Goal: Task Accomplishment & Management: Complete application form

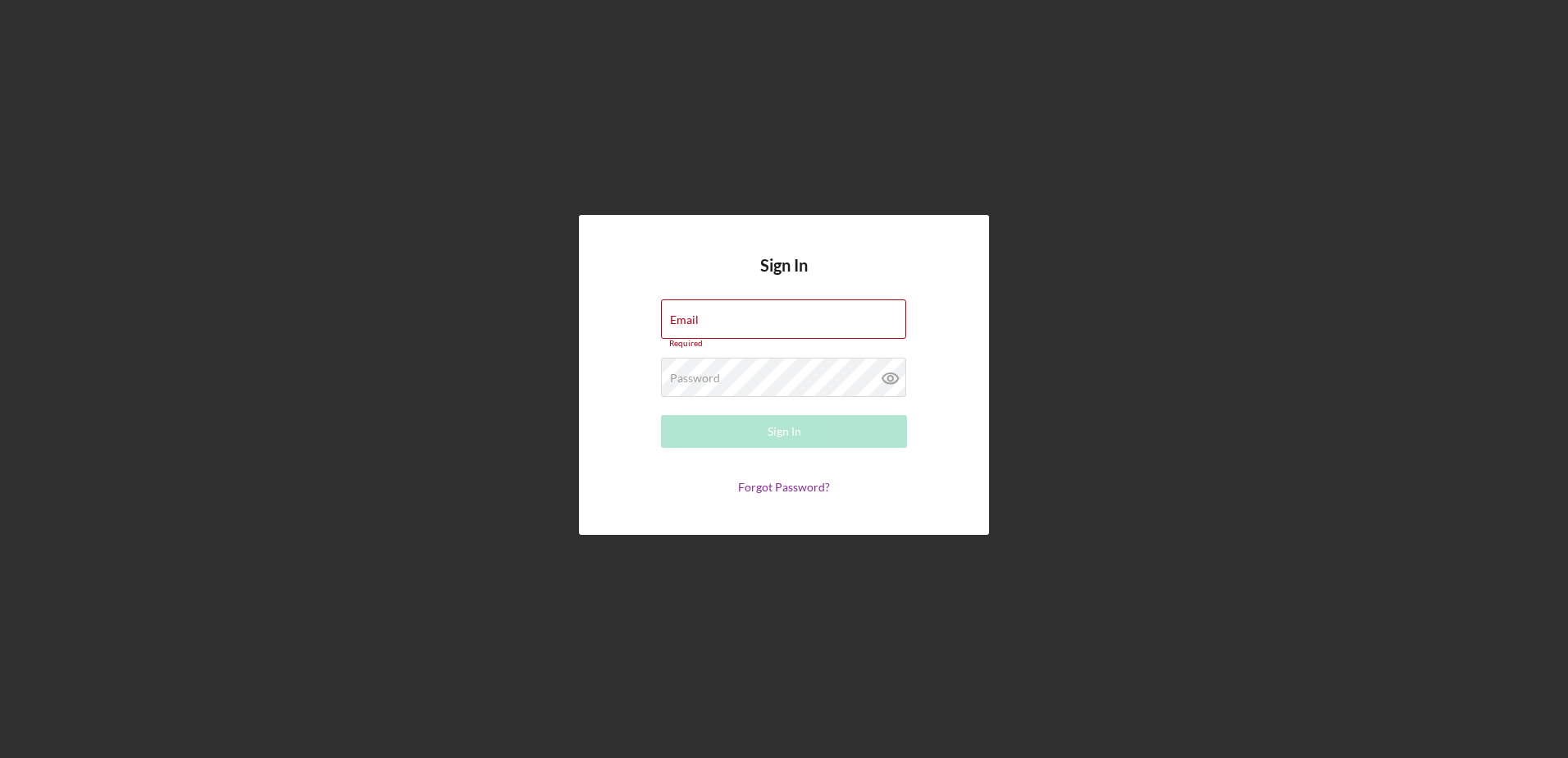
type input "[EMAIL_ADDRESS][DOMAIN_NAME]"
click at [335, 303] on div "Sign In Email [EMAIL_ADDRESS][DOMAIN_NAME] Required Password Required Sign In F…" at bounding box center [784, 375] width 1552 height 750
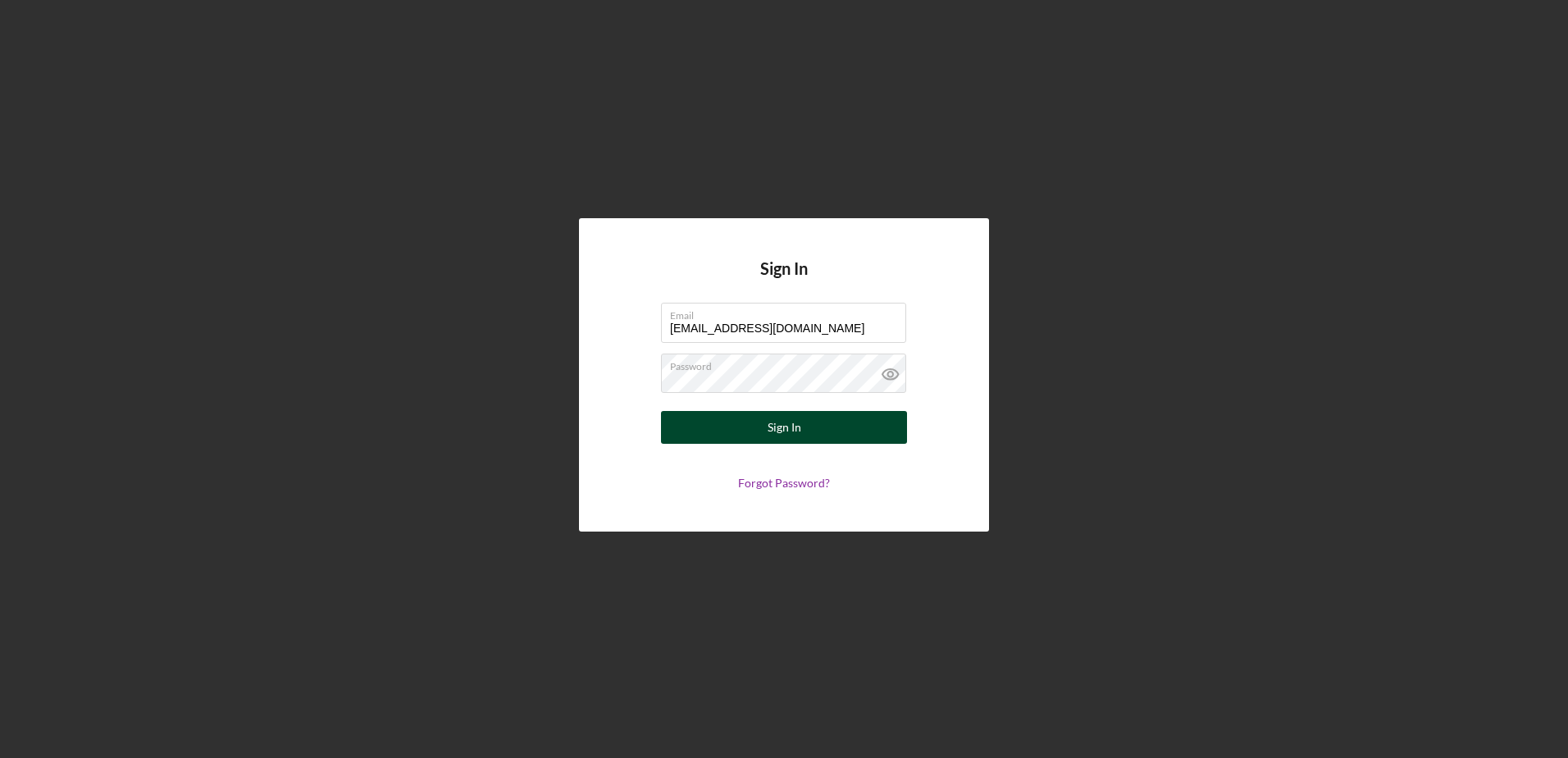
click at [792, 427] on div "Sign In" at bounding box center [785, 427] width 33 height 33
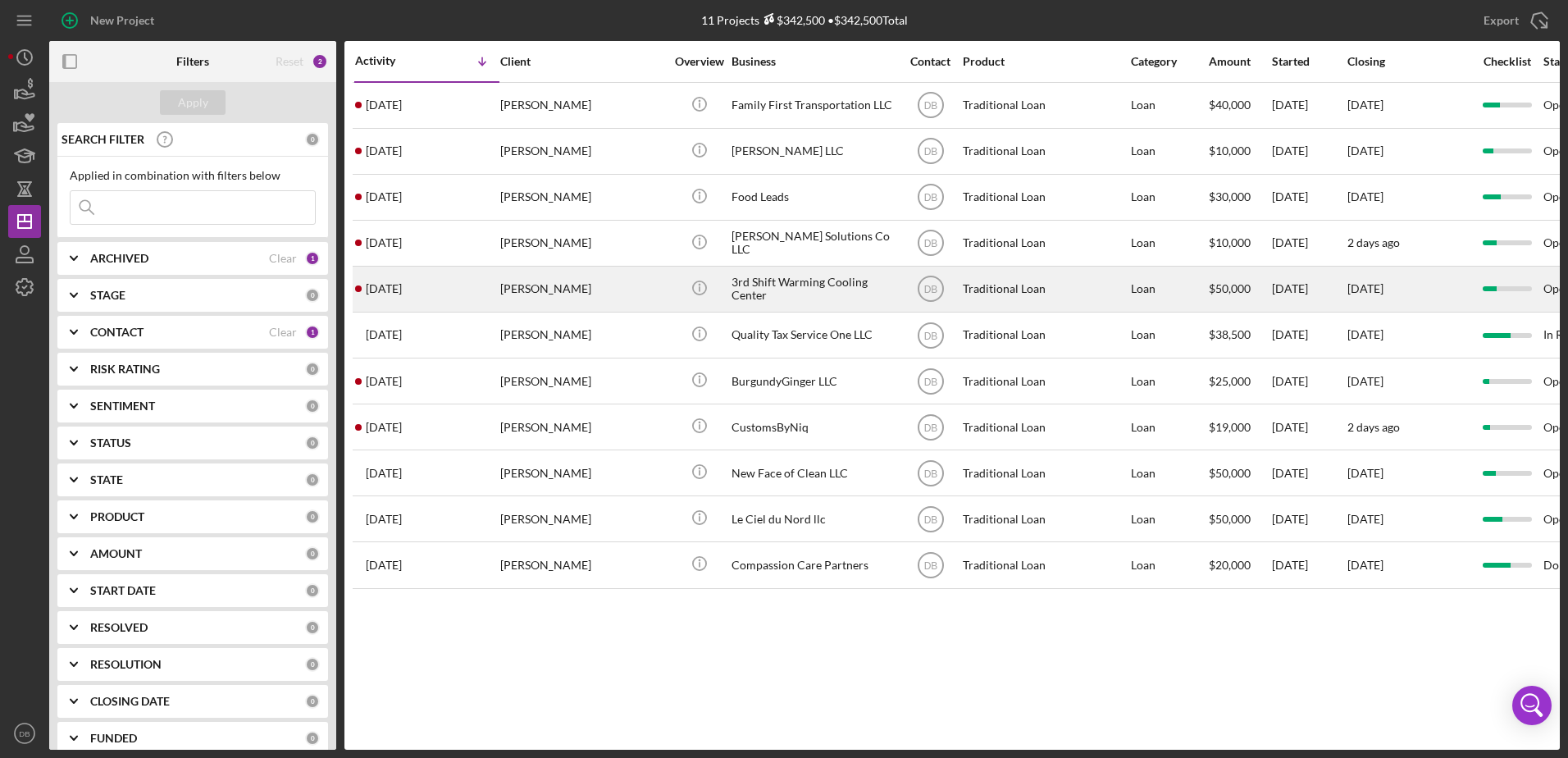
click at [443, 293] on div "[DATE] [PERSON_NAME]" at bounding box center [427, 289] width 144 height 43
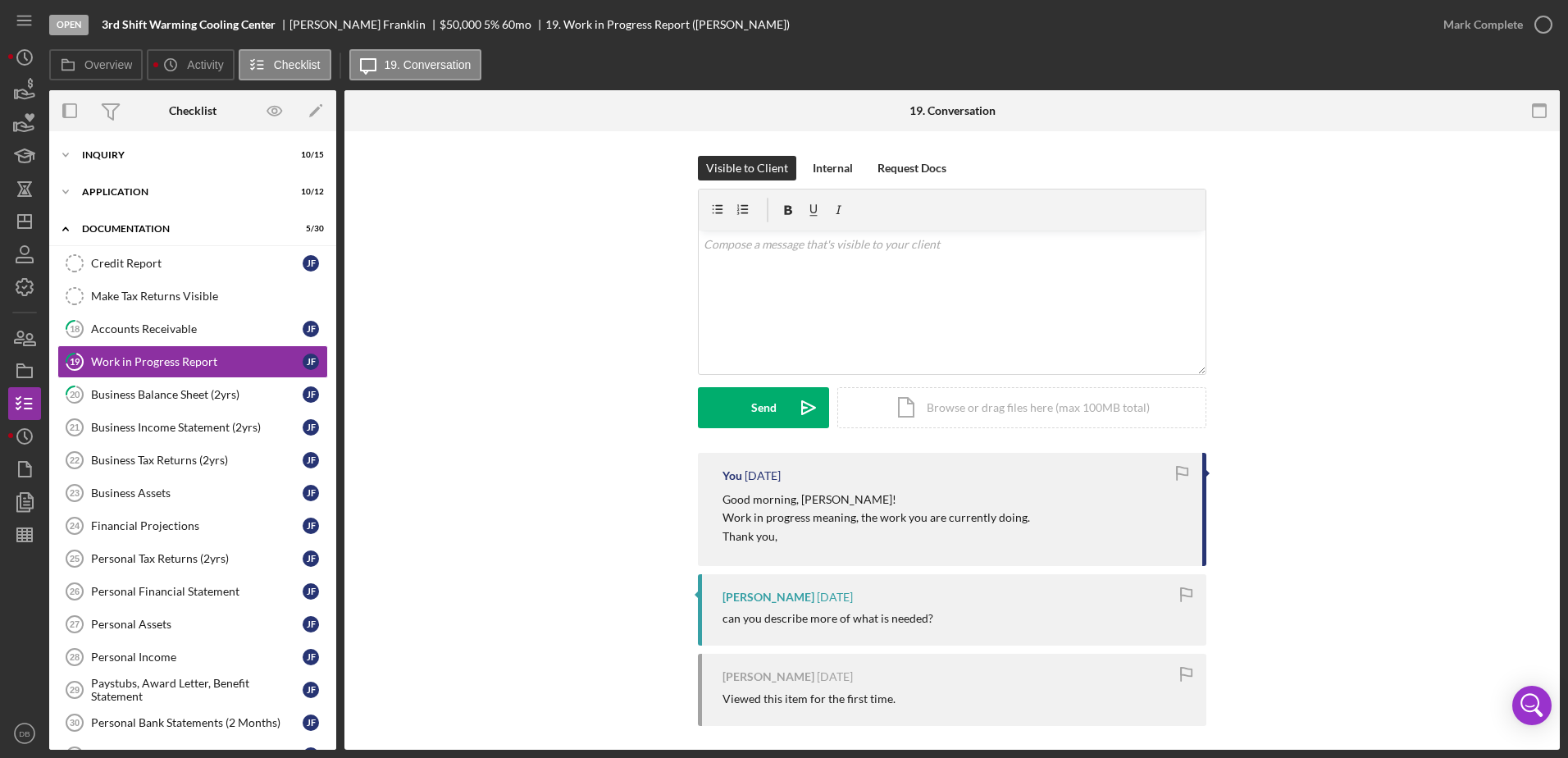
drag, startPoint x: 564, startPoint y: 350, endPoint x: 544, endPoint y: 348, distance: 20.1
click at [564, 350] on div "Visible to Client Internal Request Docs v Color teal Color pink Remove color Ad…" at bounding box center [952, 305] width 1166 height 297
click at [179, 393] on div "Business Balance Sheet (2yrs)" at bounding box center [196, 395] width 211 height 13
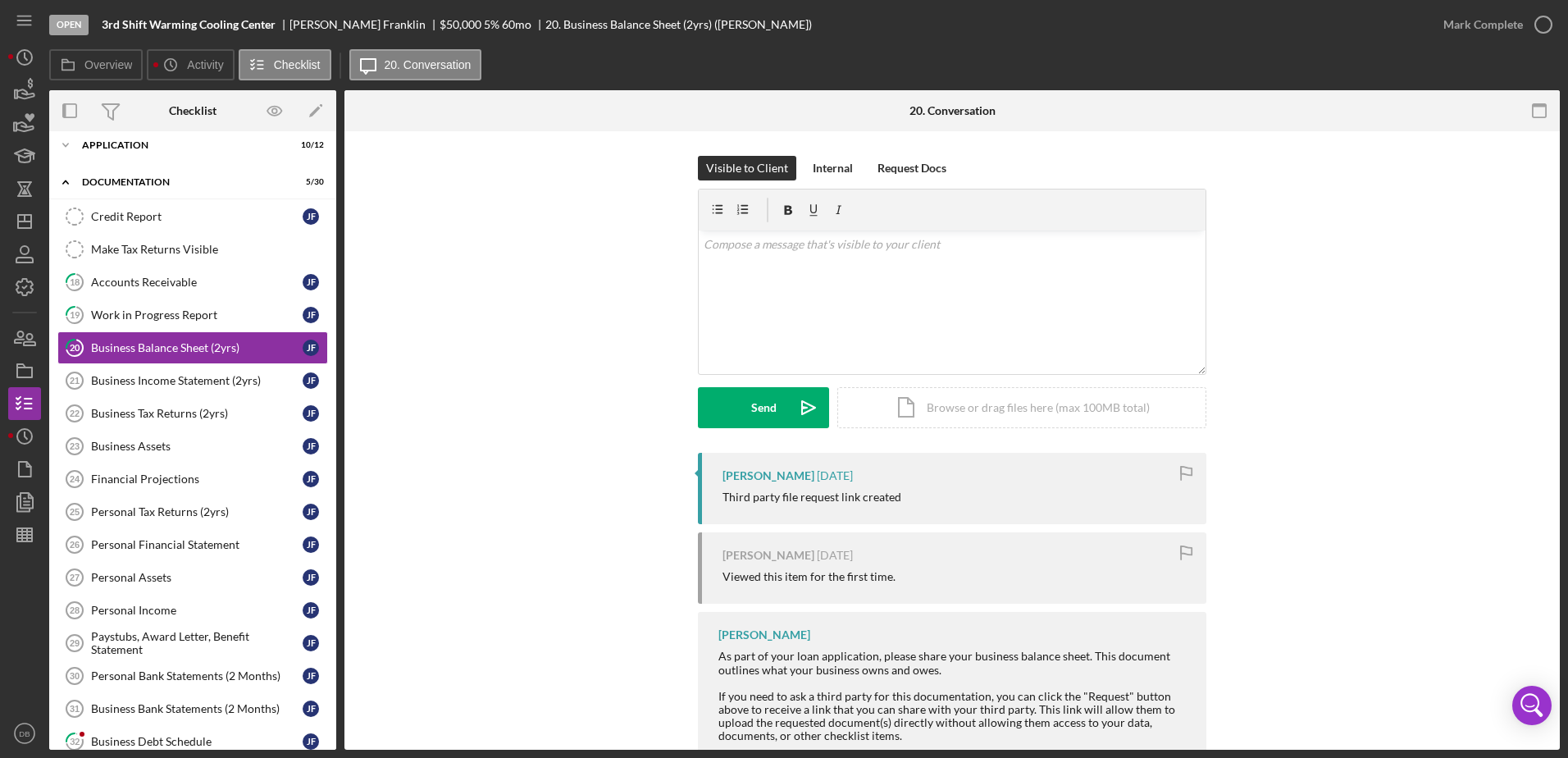
scroll to position [82, 0]
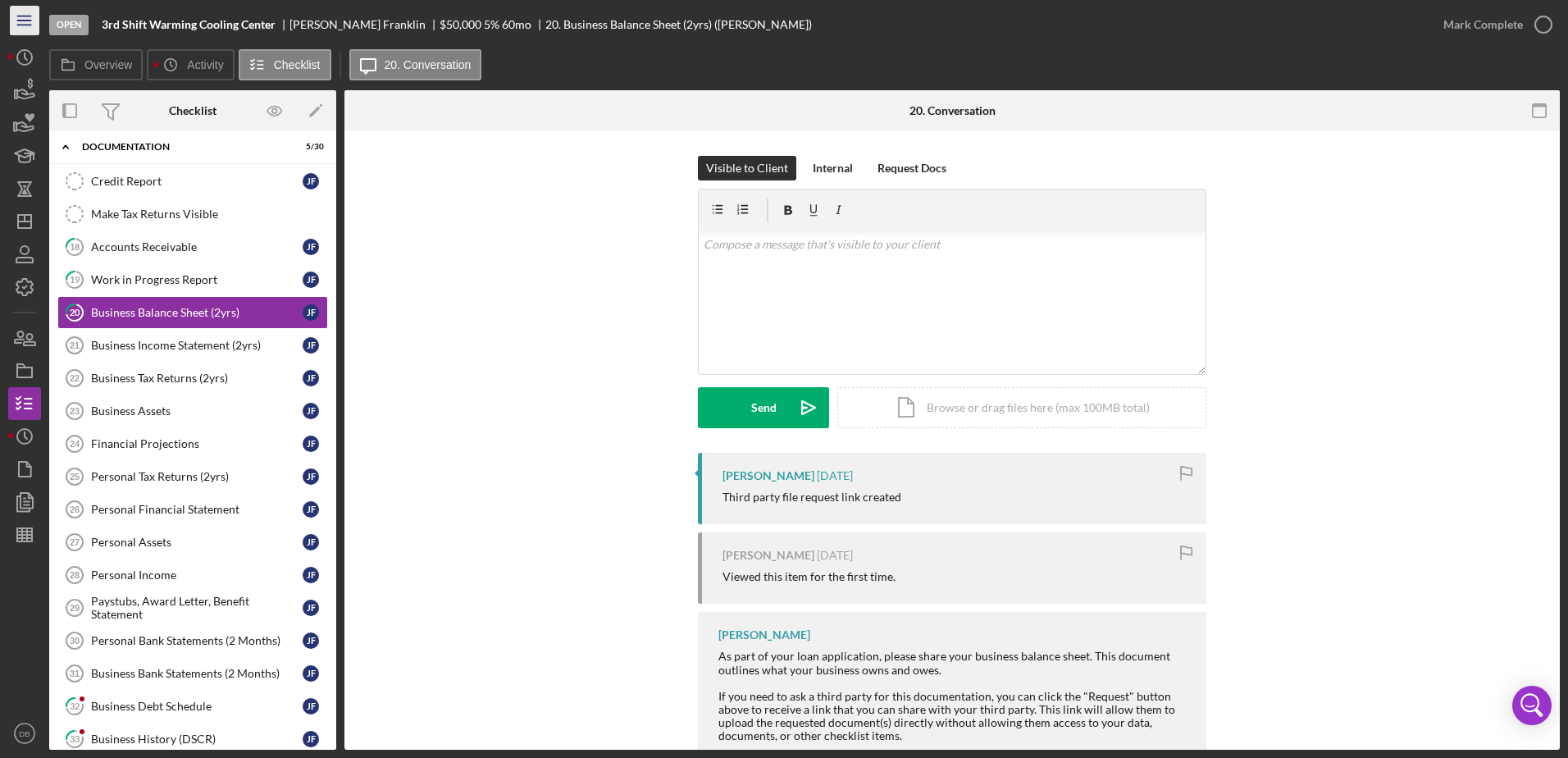
click at [28, 20] on icon "Icon/Menu" at bounding box center [25, 21] width 37 height 37
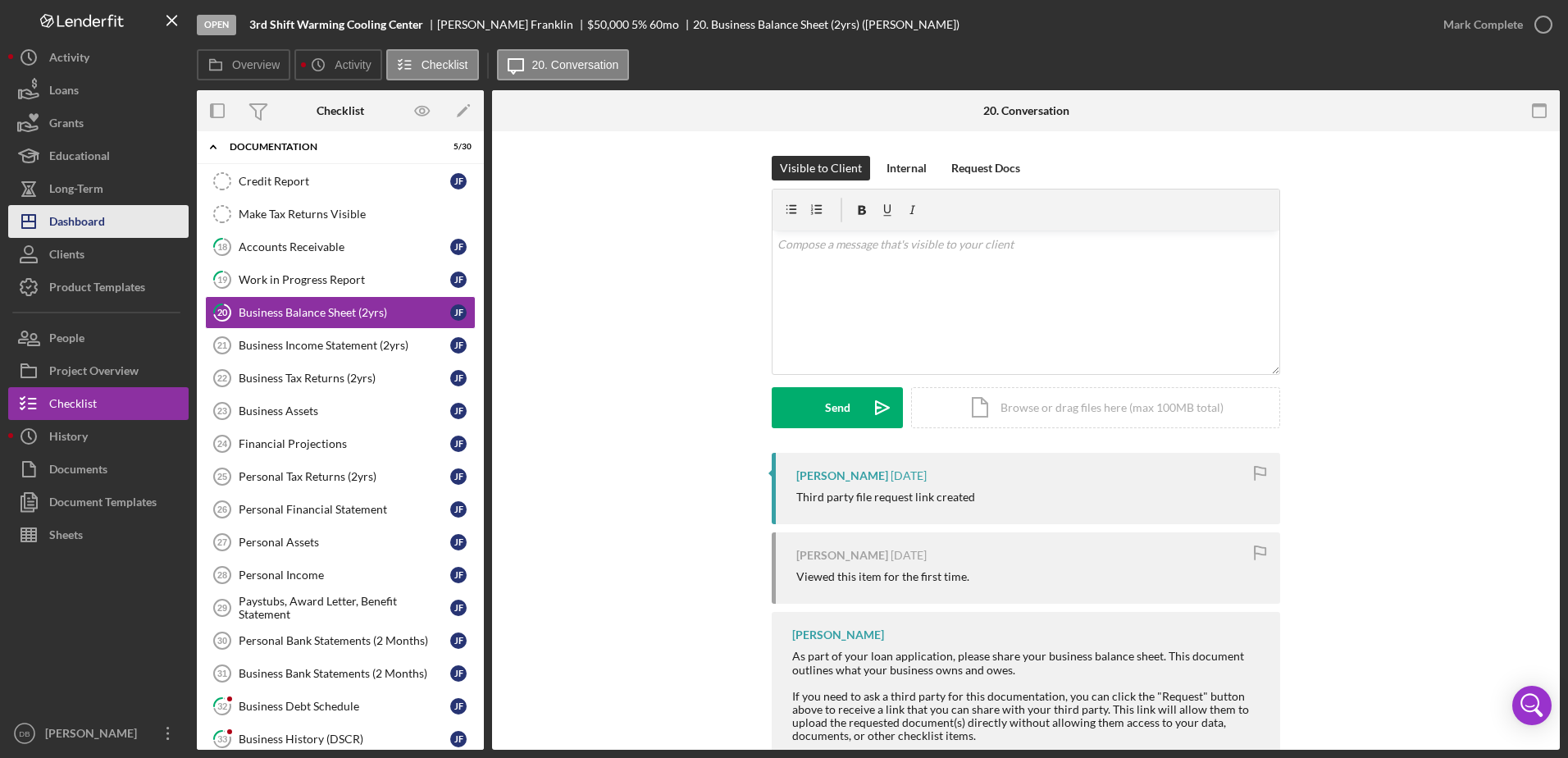
click at [119, 225] on button "Icon/Dashboard Dashboard" at bounding box center [99, 221] width 180 height 33
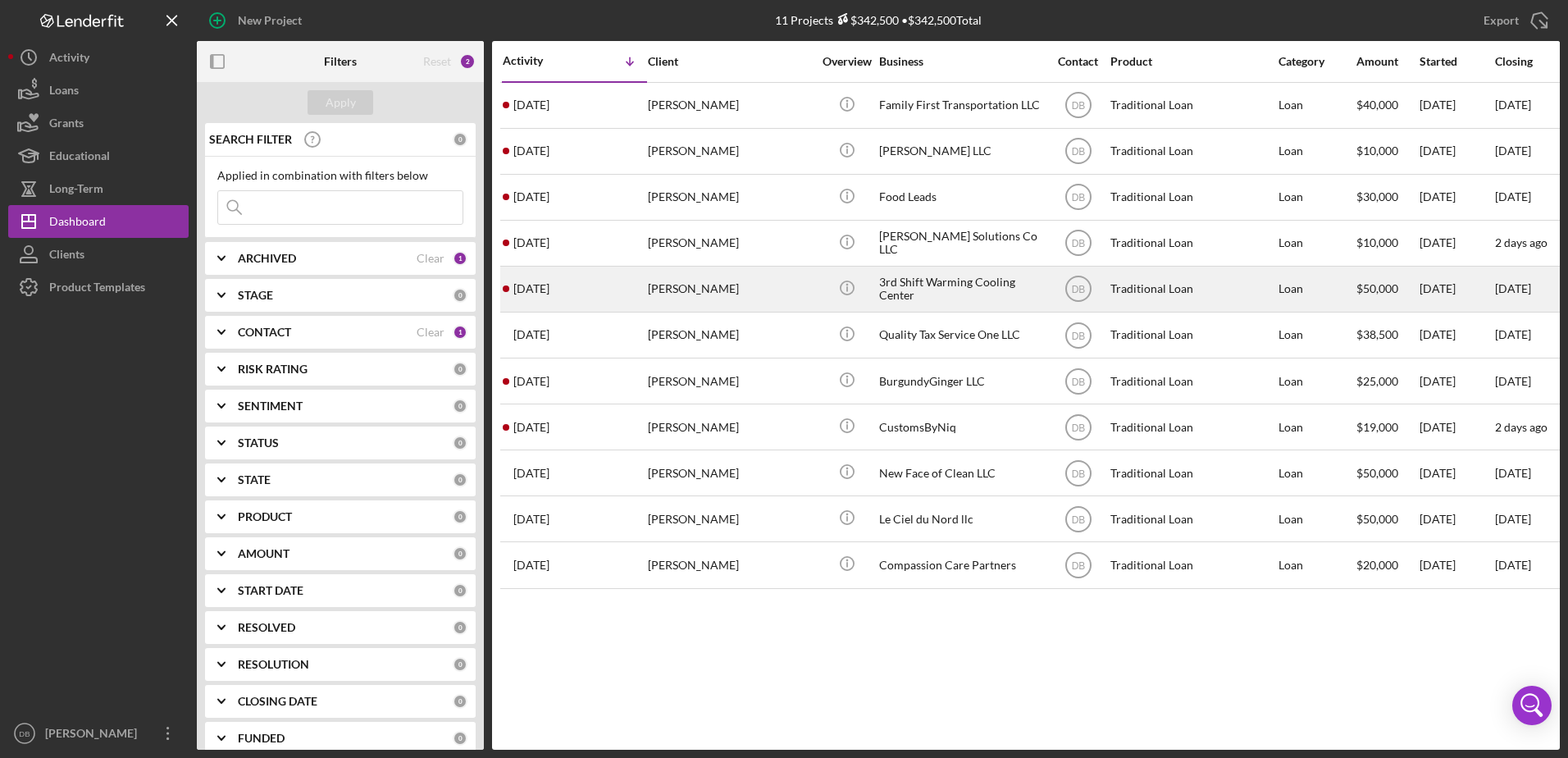
click at [564, 274] on div "[DATE] [PERSON_NAME]" at bounding box center [574, 289] width 144 height 43
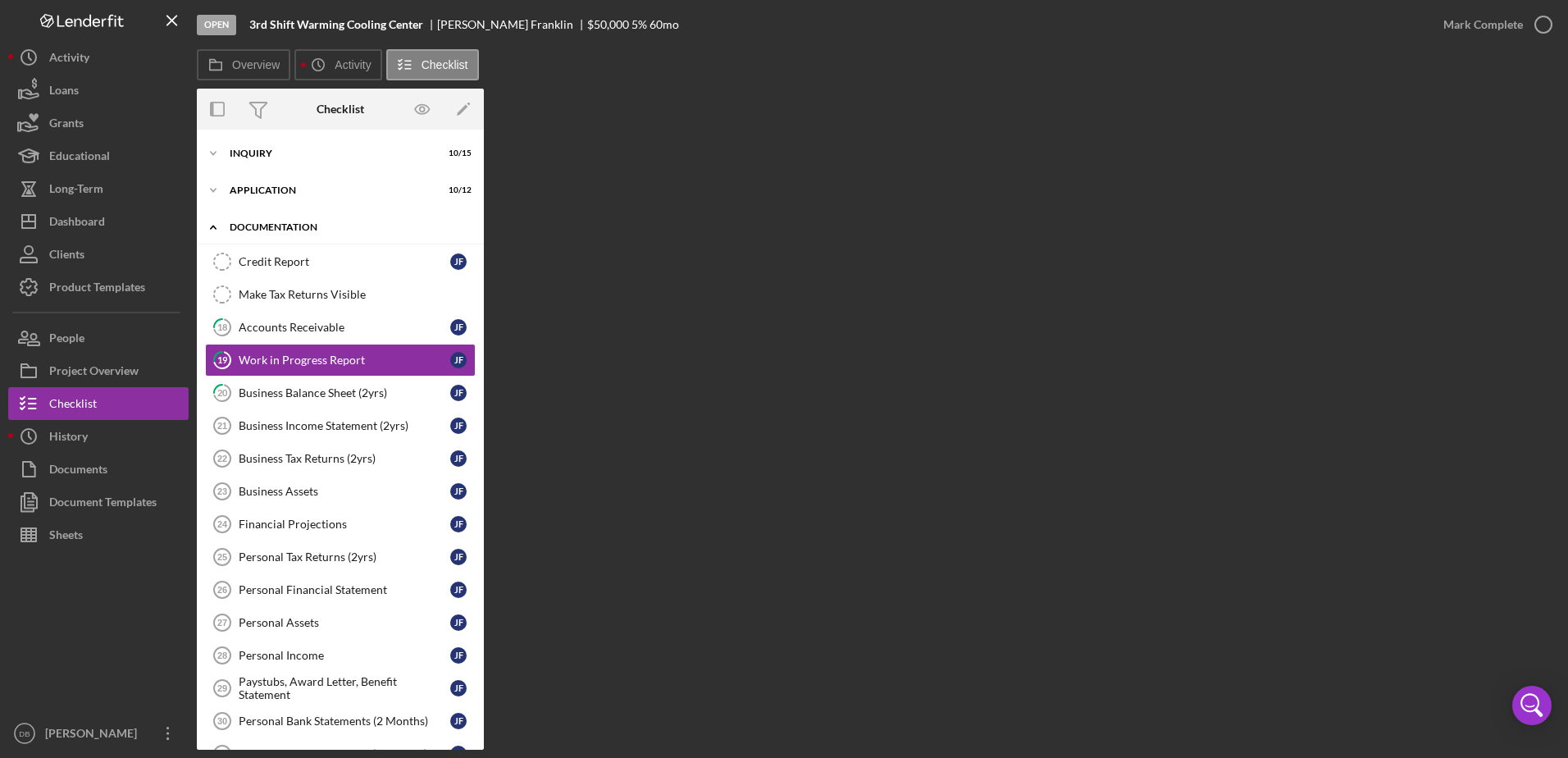
click at [210, 231] on icon "Icon/Expander" at bounding box center [213, 226] width 33 height 33
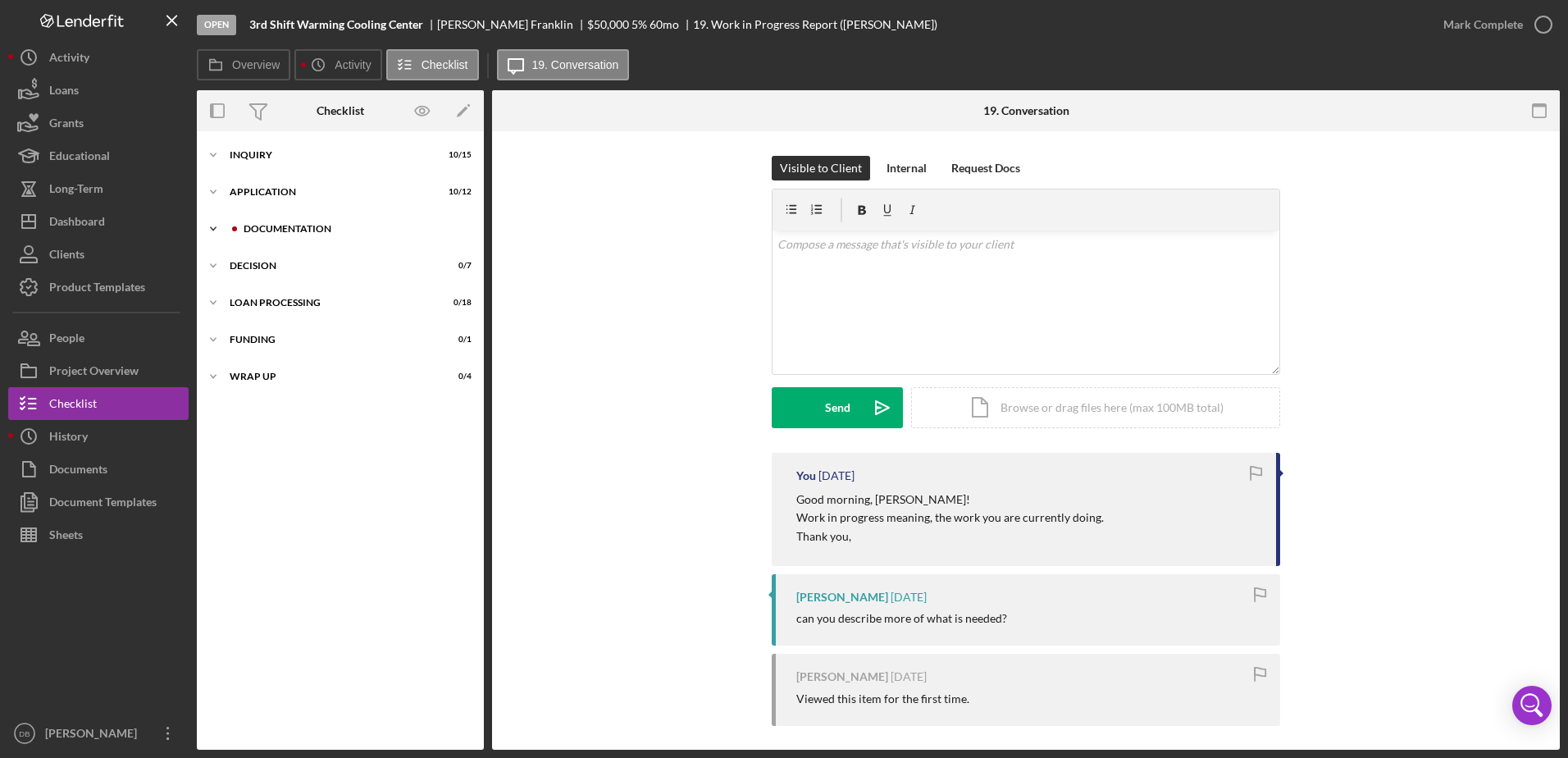
click at [215, 227] on icon "Icon/Expander" at bounding box center [213, 228] width 33 height 33
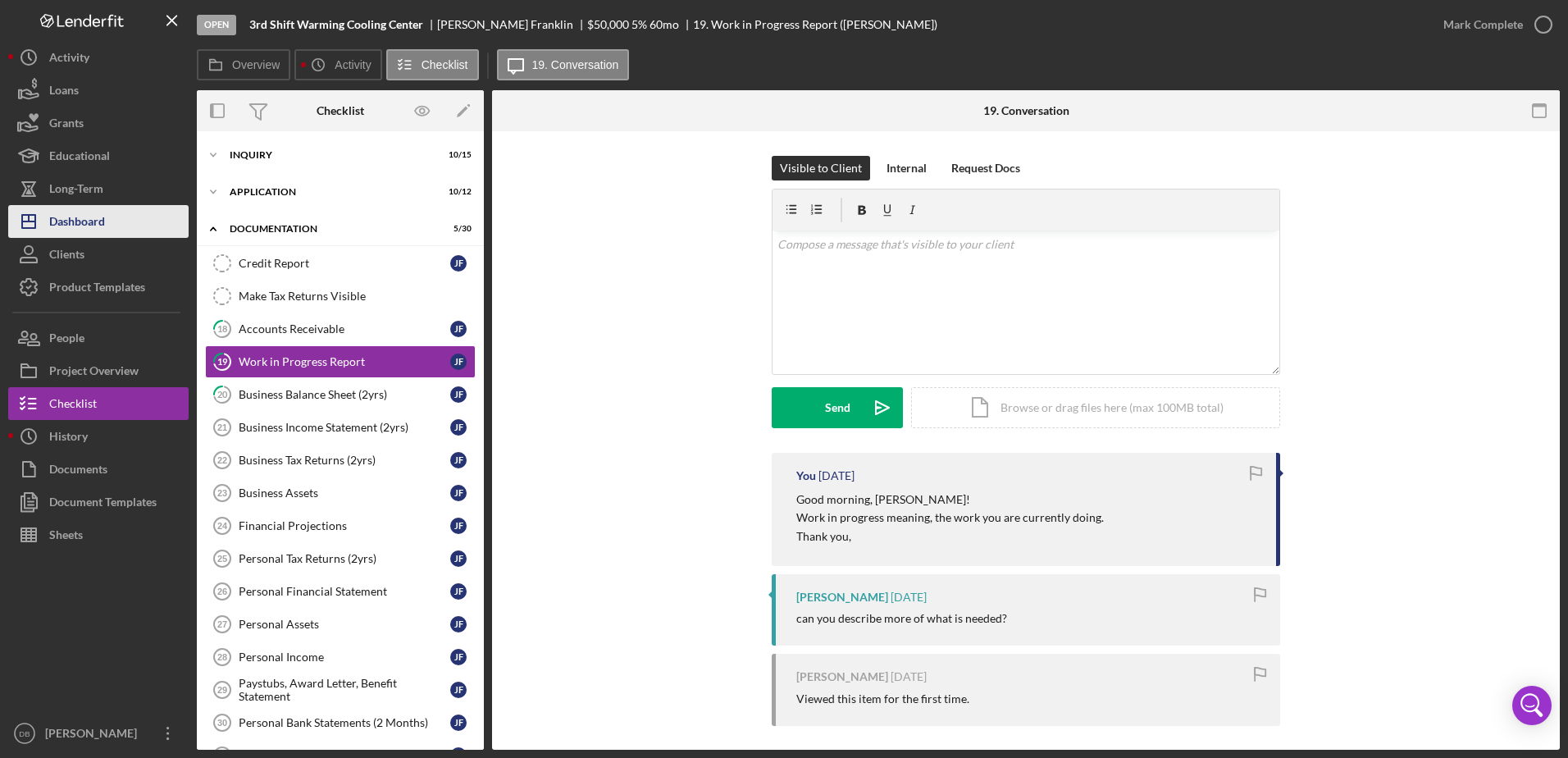
click at [124, 214] on button "Icon/Dashboard Dashboard" at bounding box center [99, 221] width 180 height 33
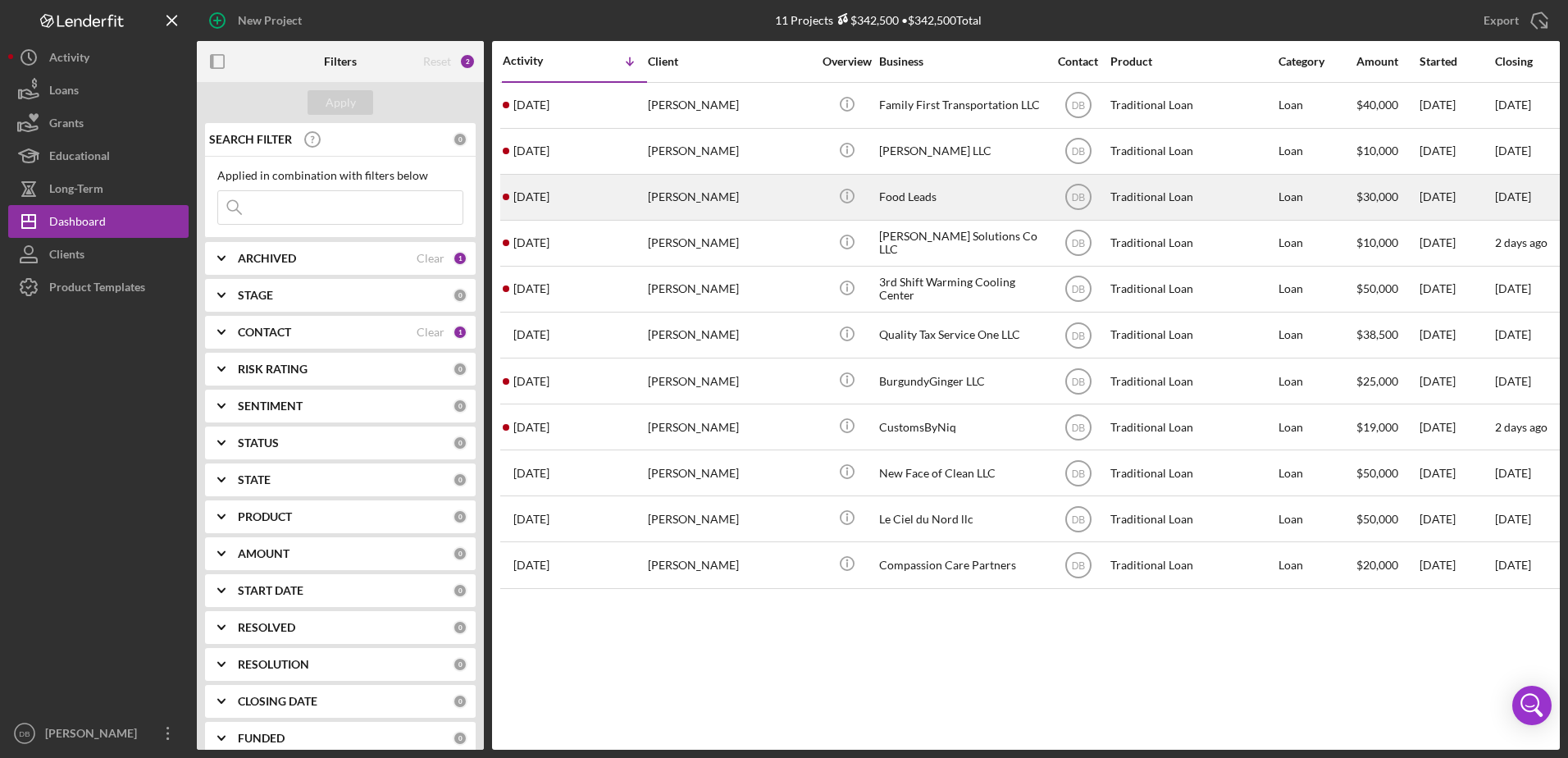
click at [561, 219] on td "[DATE] [PERSON_NAME]" at bounding box center [574, 196] width 145 height 46
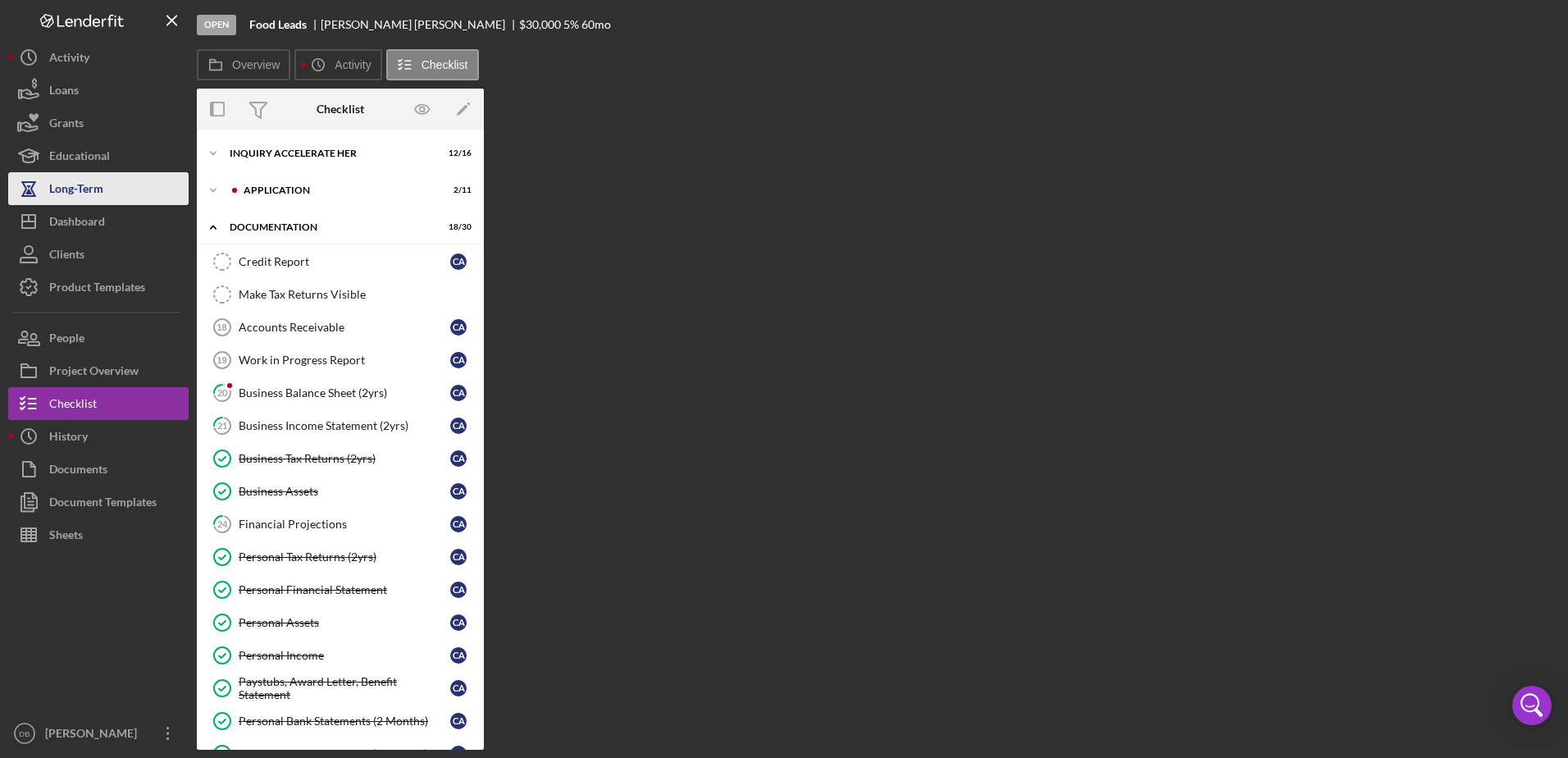
scroll to position [642, 0]
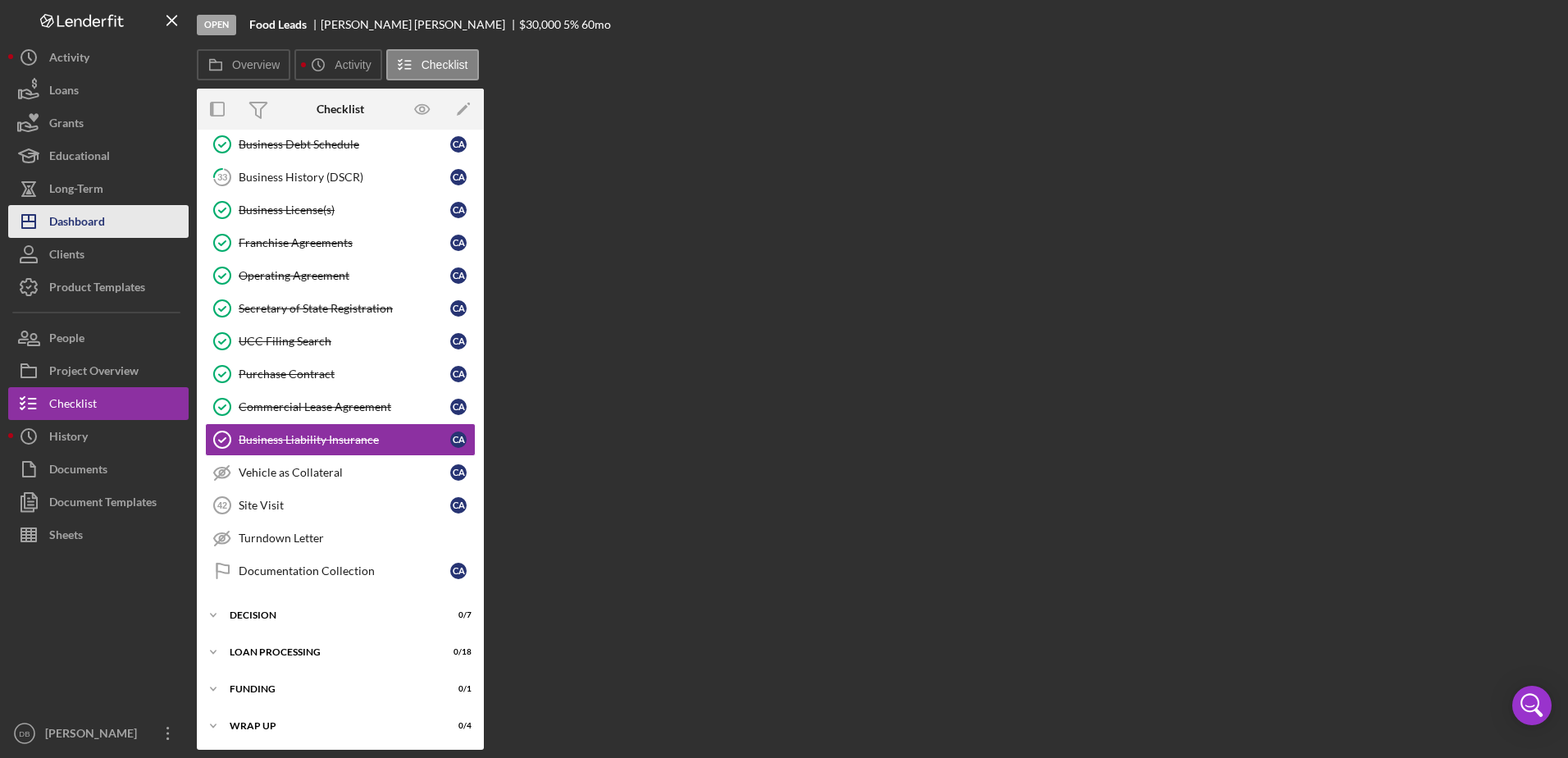
click at [122, 215] on button "Icon/Dashboard Dashboard" at bounding box center [99, 221] width 180 height 33
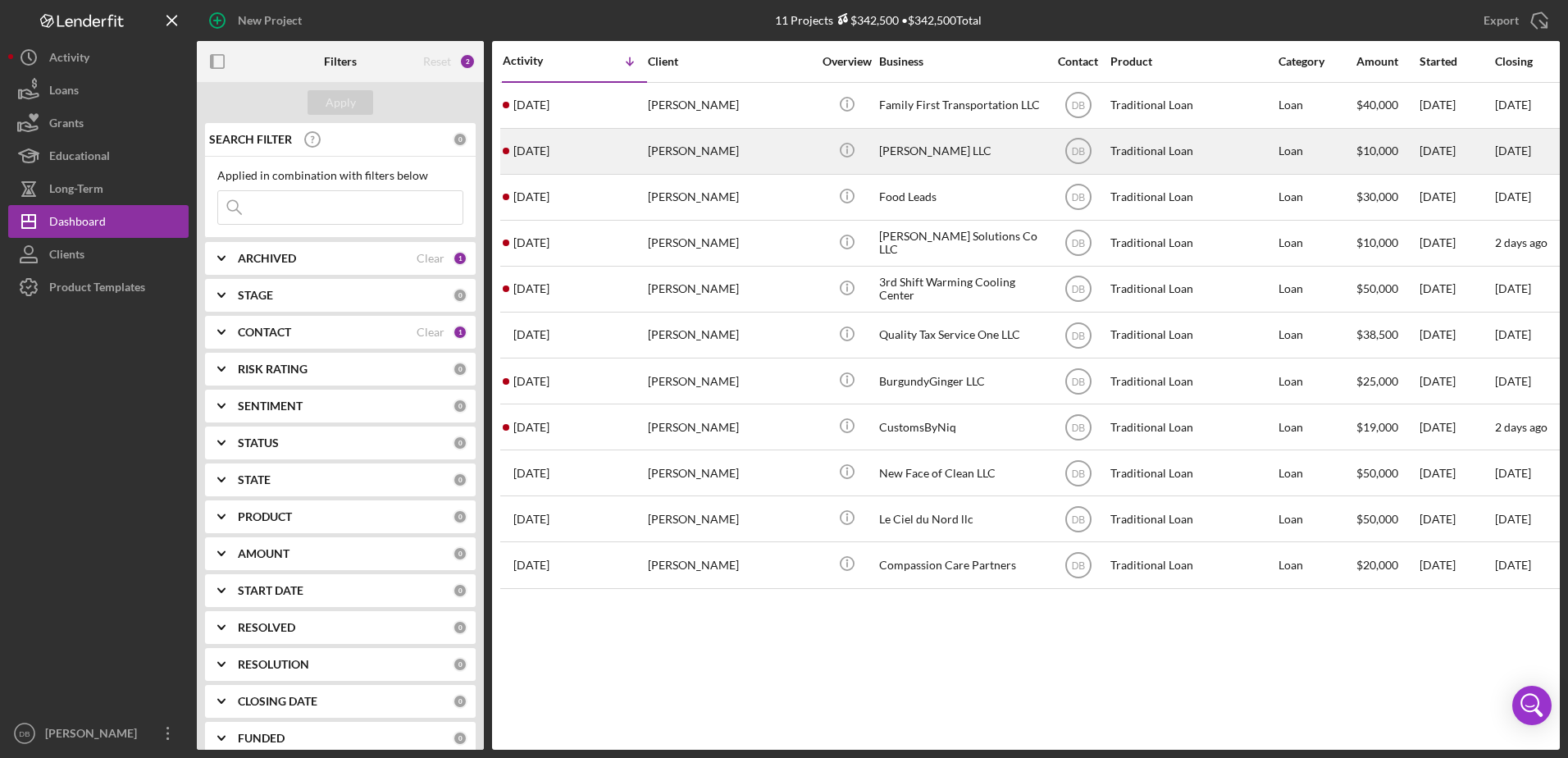
click at [567, 144] on div "[DATE] [PERSON_NAME]" at bounding box center [574, 151] width 144 height 43
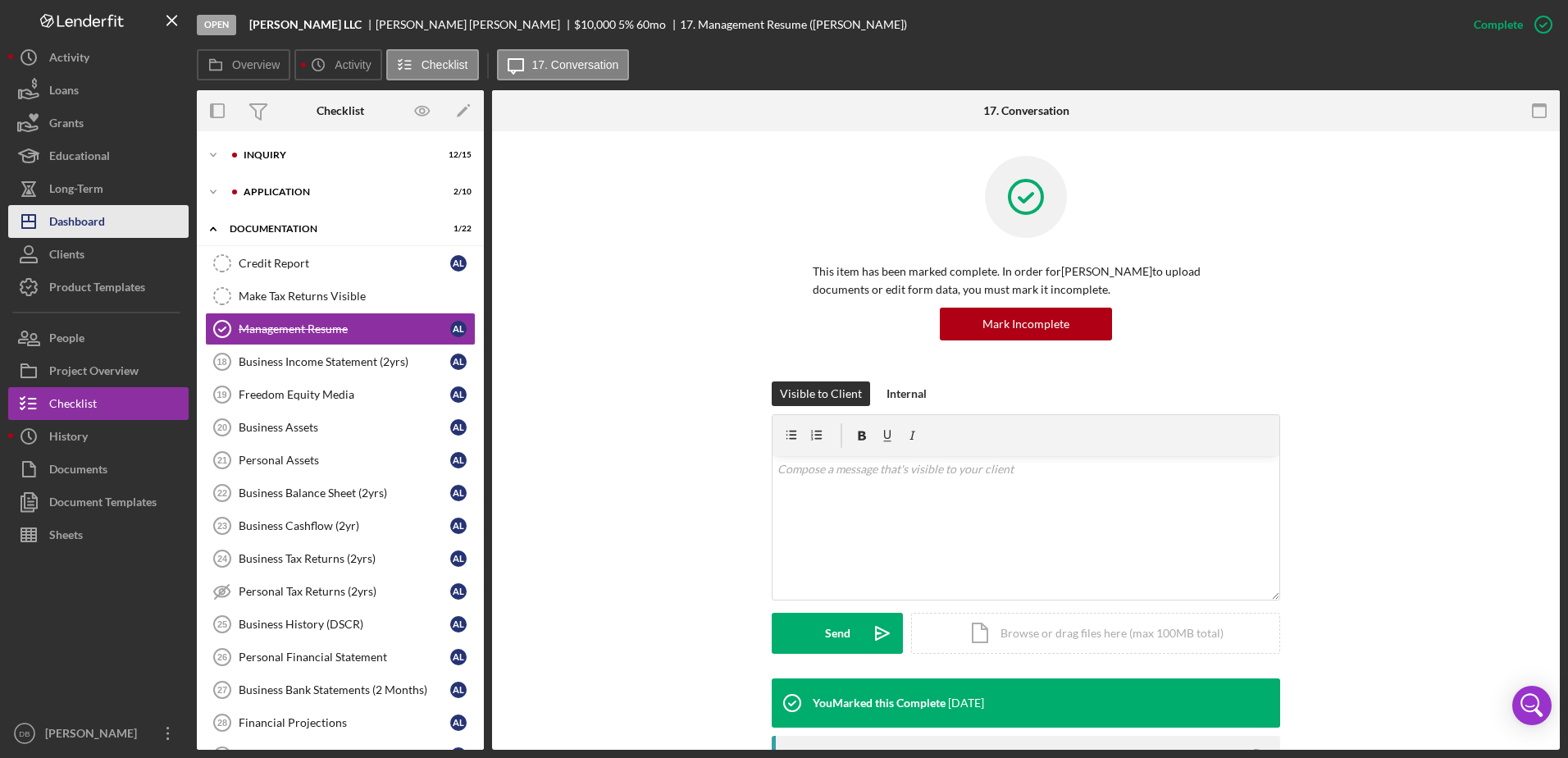
click at [65, 208] on div "Dashboard" at bounding box center [77, 224] width 56 height 37
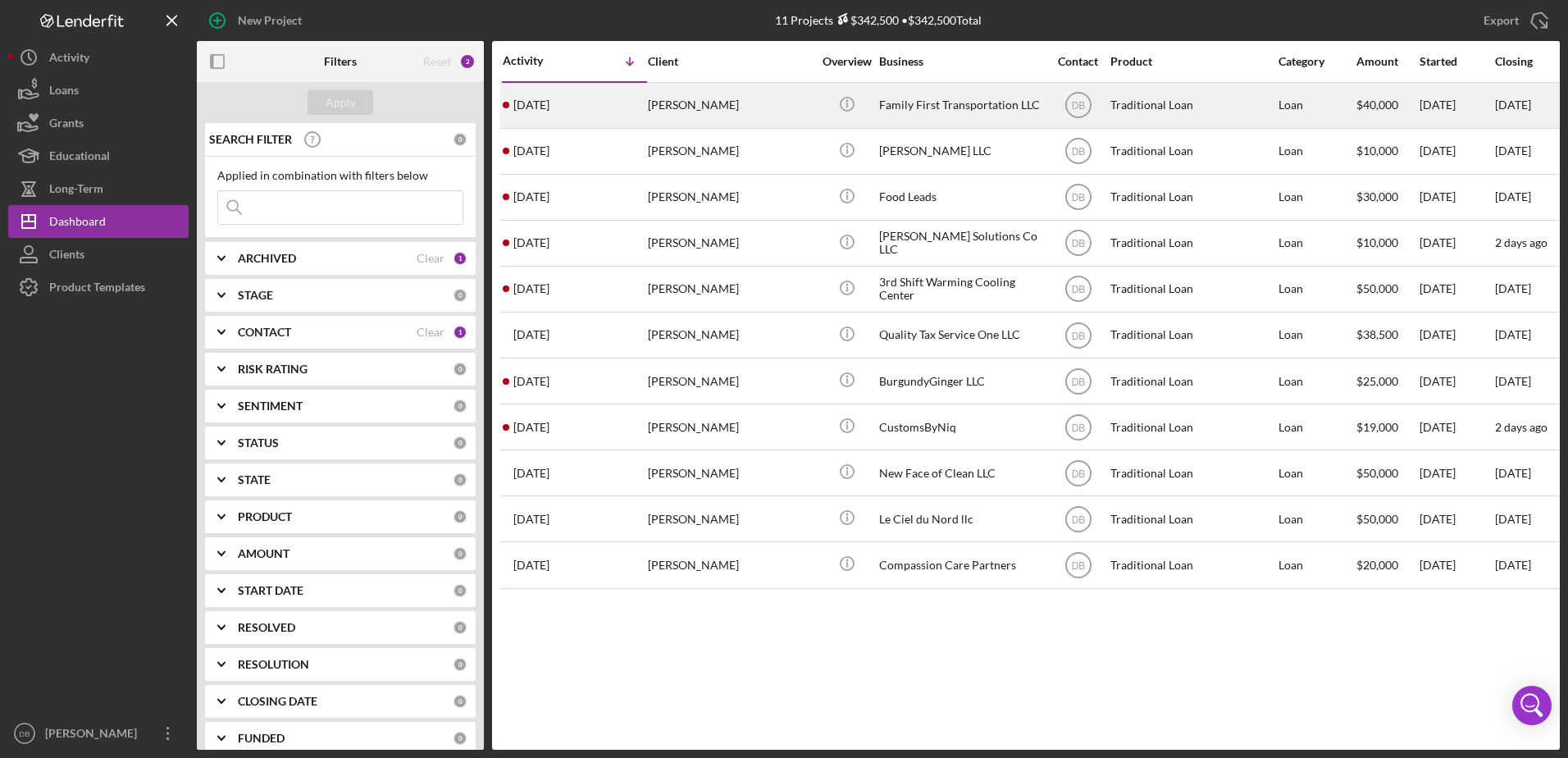
click at [518, 109] on time "[DATE]" at bounding box center [531, 105] width 36 height 13
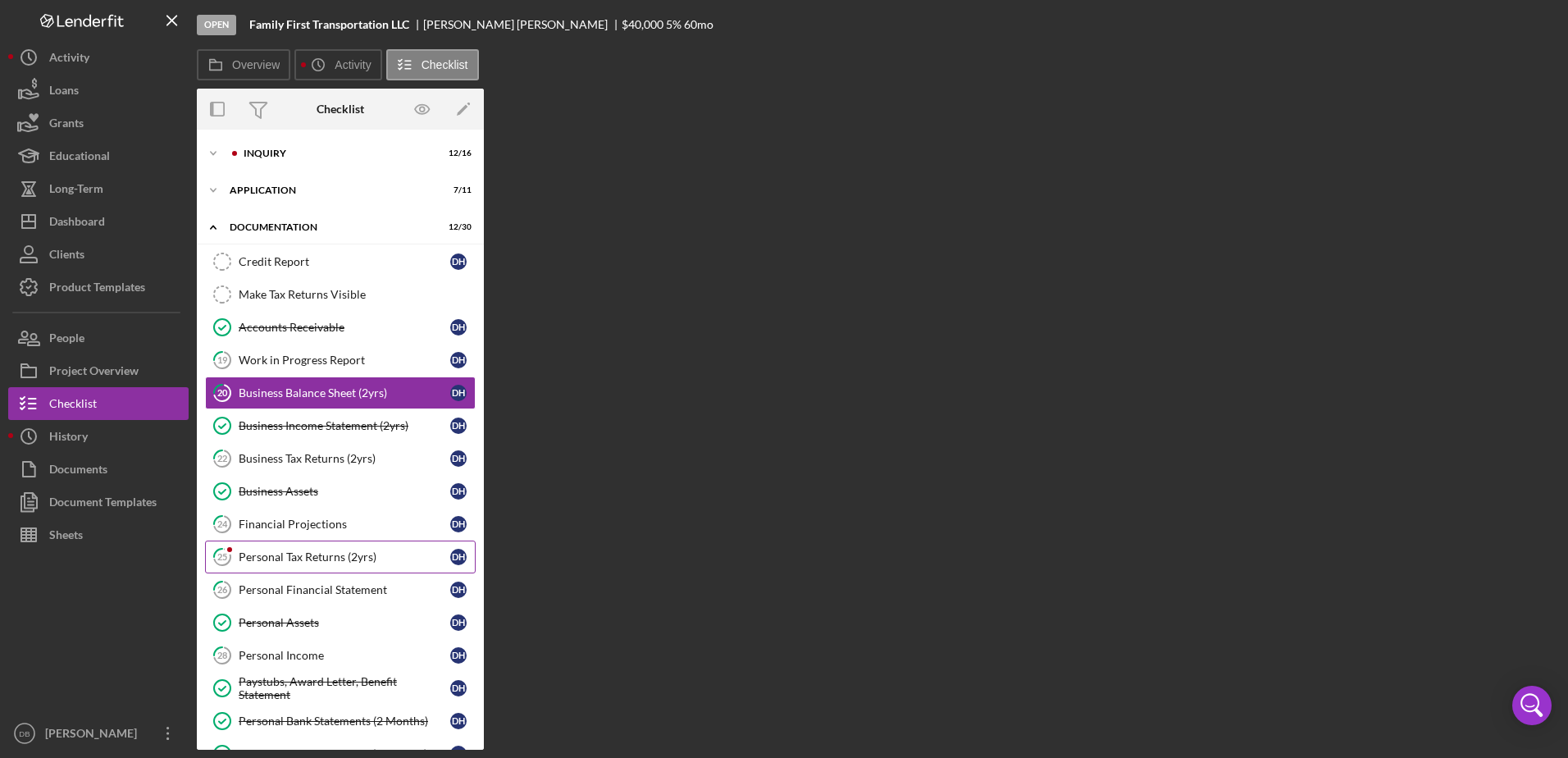
click at [313, 552] on div "Personal Tax Returns (2yrs)" at bounding box center [344, 557] width 211 height 13
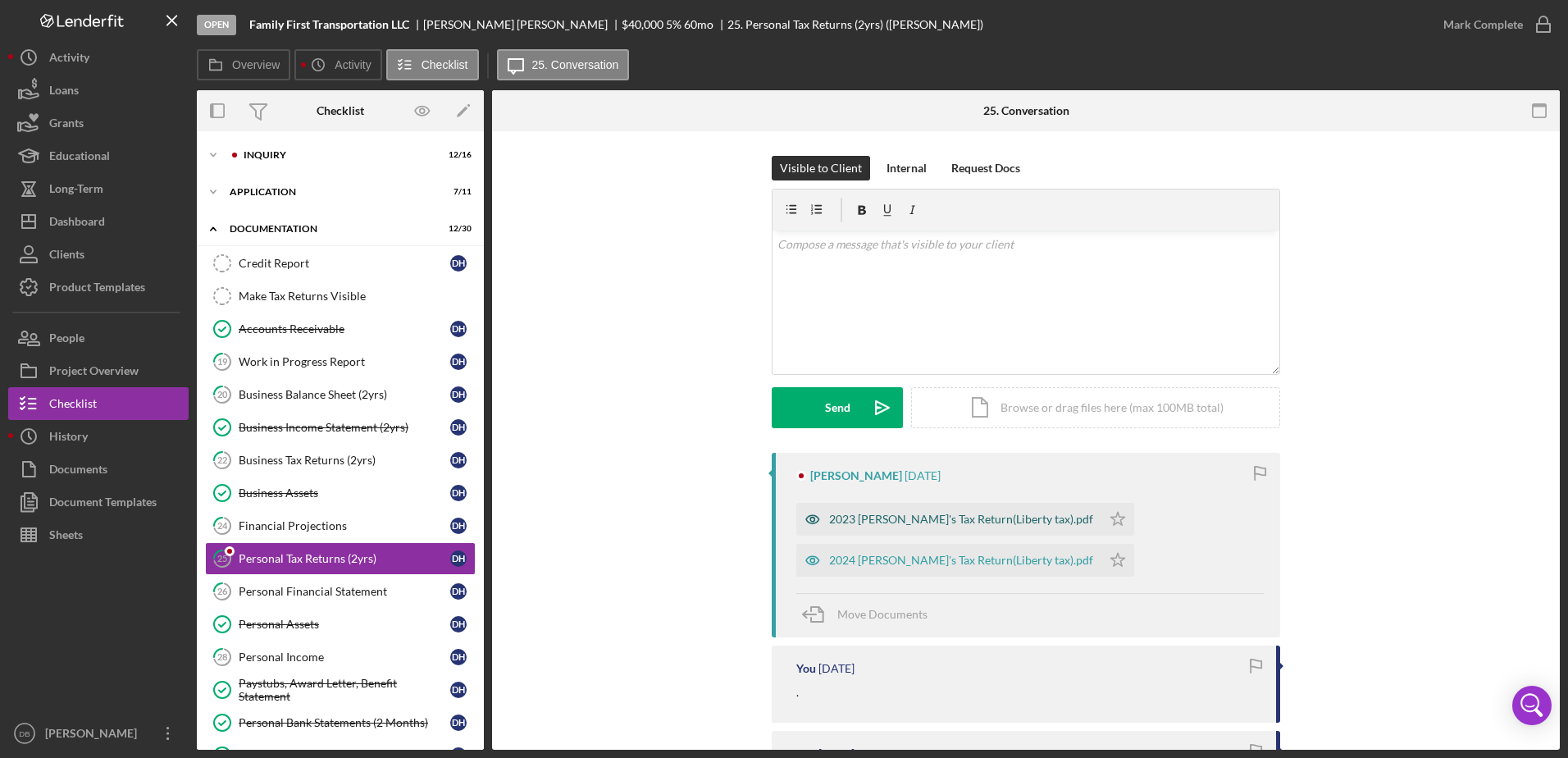
click at [905, 510] on div "2023 [PERSON_NAME]'s Tax Return(Liberty tax).pdf" at bounding box center [948, 518] width 305 height 33
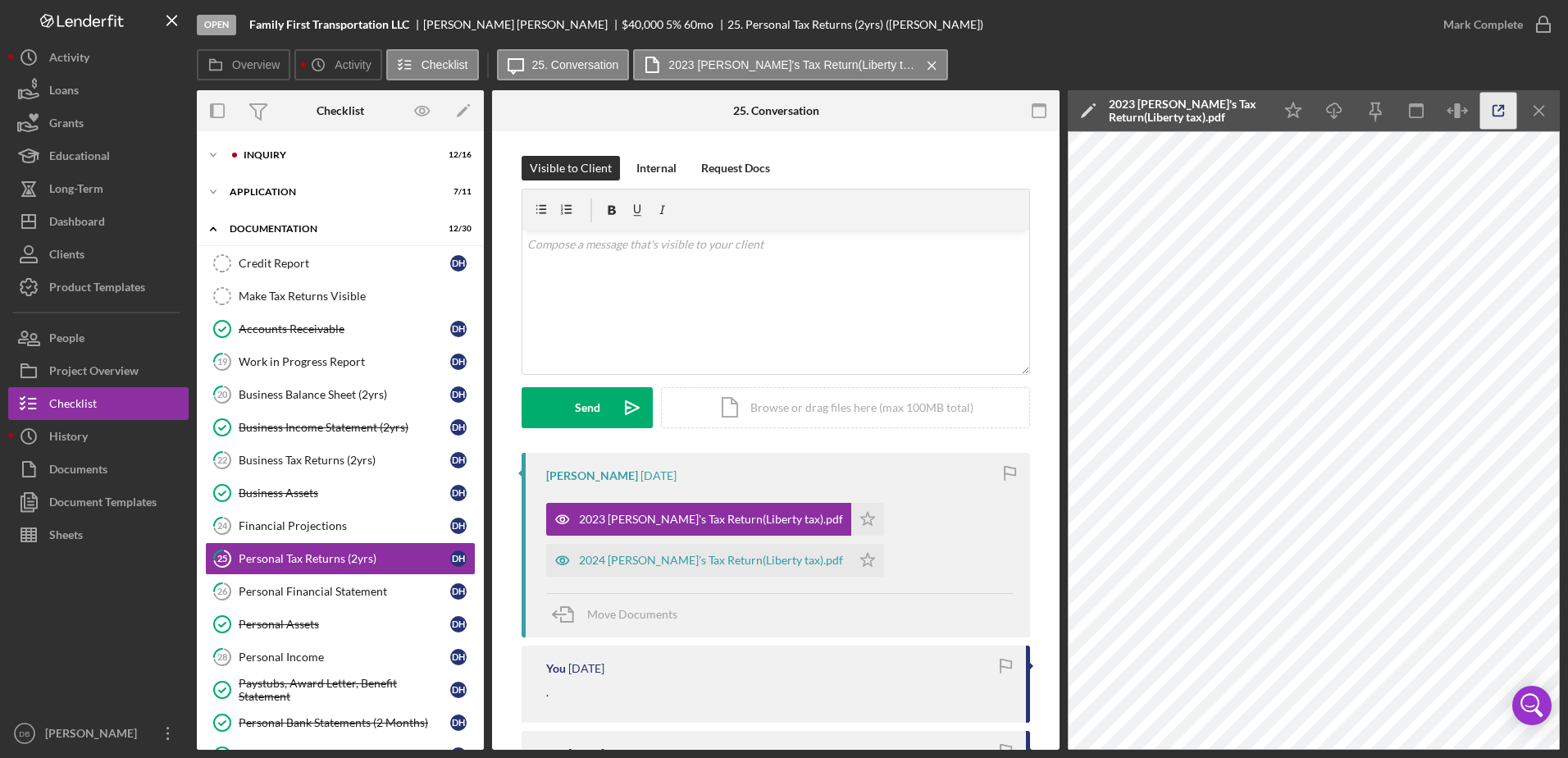
click at [1496, 109] on icon "button" at bounding box center [1499, 111] width 37 height 37
click at [852, 513] on icon "Icon/Star" at bounding box center [867, 518] width 33 height 33
click at [852, 564] on icon "Icon/Star" at bounding box center [867, 559] width 33 height 33
click at [1528, 25] on icon "button" at bounding box center [1543, 24] width 41 height 41
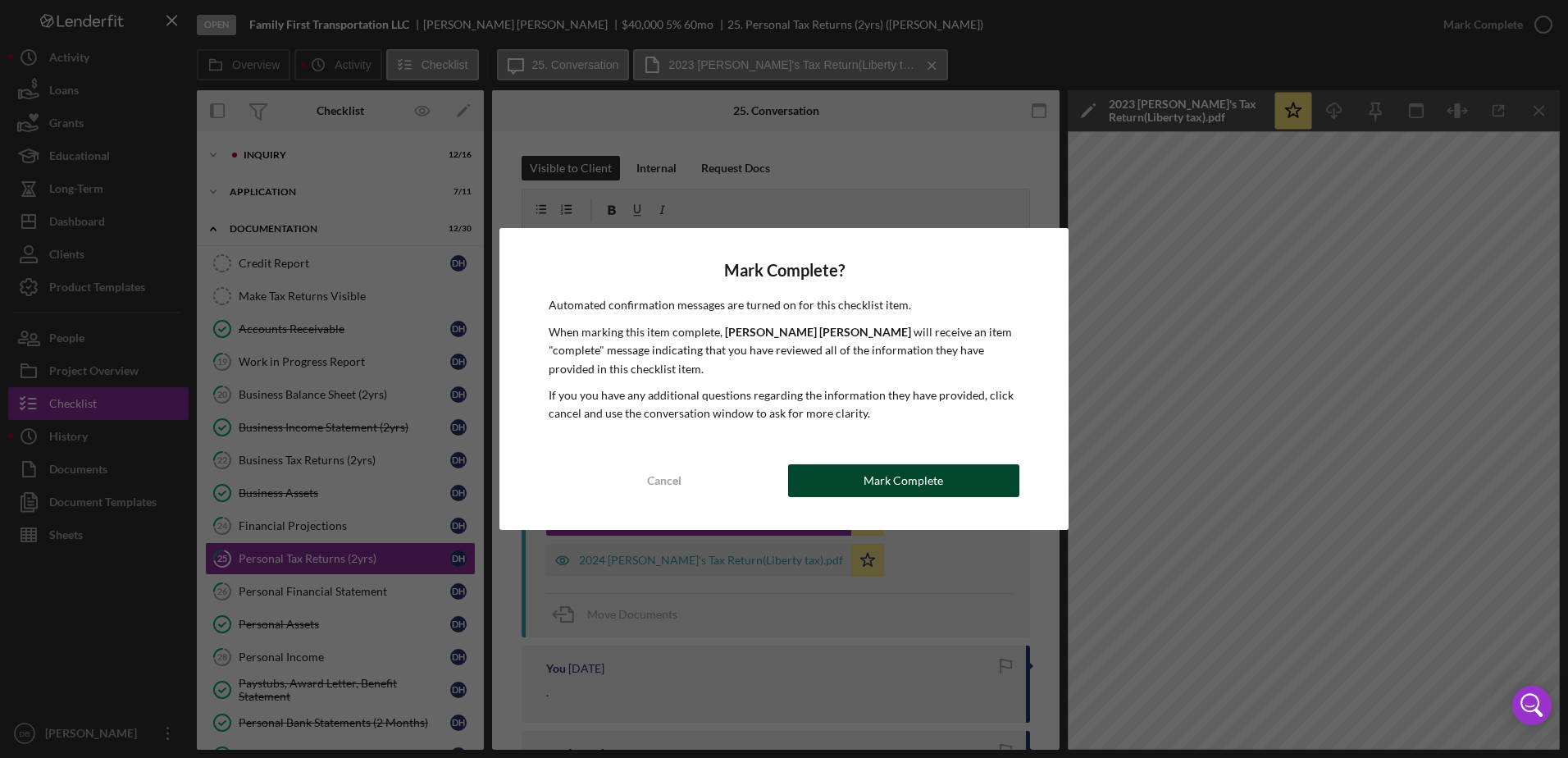
click at [857, 481] on button "Mark Complete" at bounding box center [903, 480] width 231 height 33
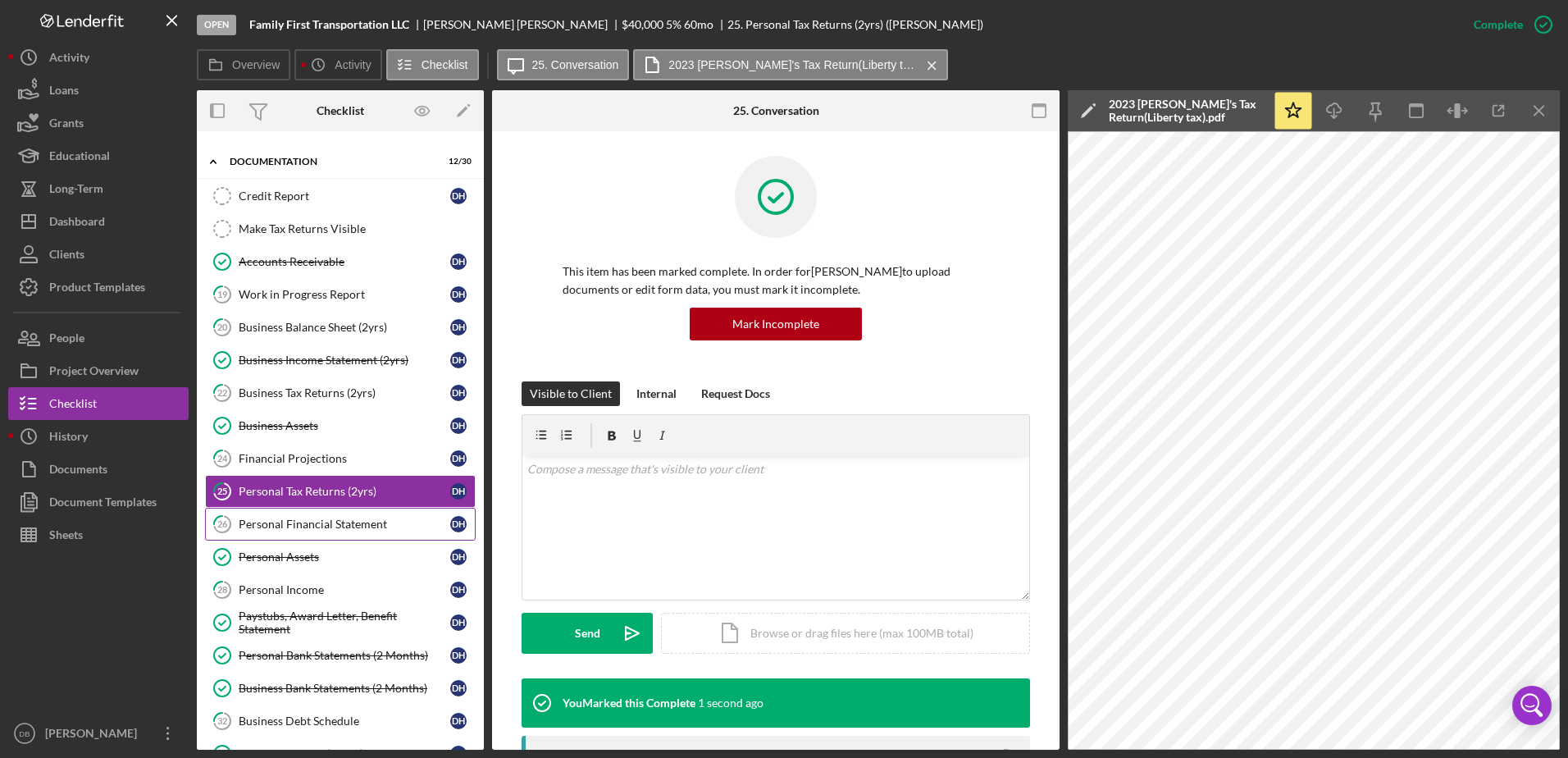
scroll to position [164, 0]
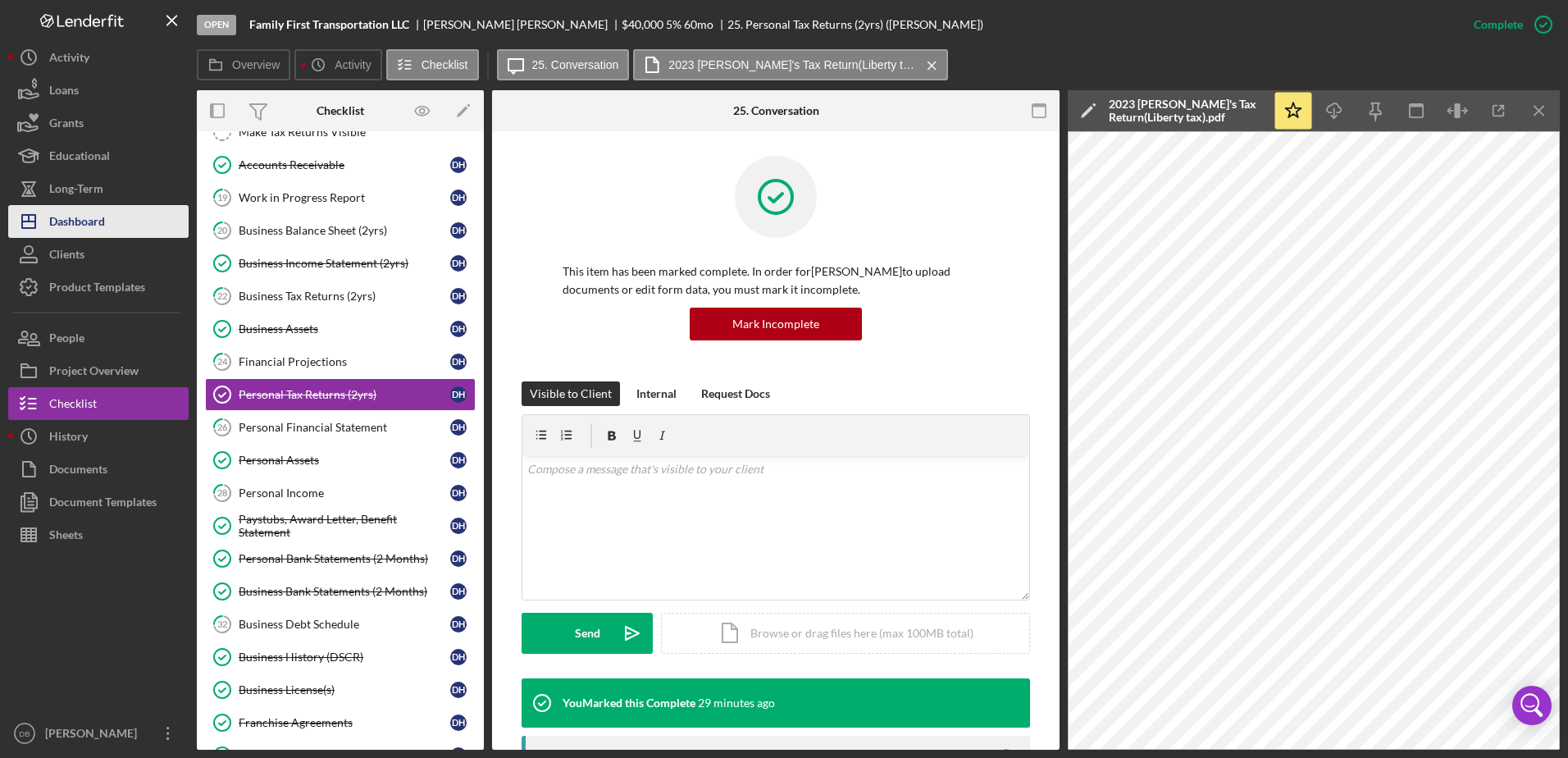
click at [82, 221] on div "Dashboard" at bounding box center [77, 224] width 56 height 37
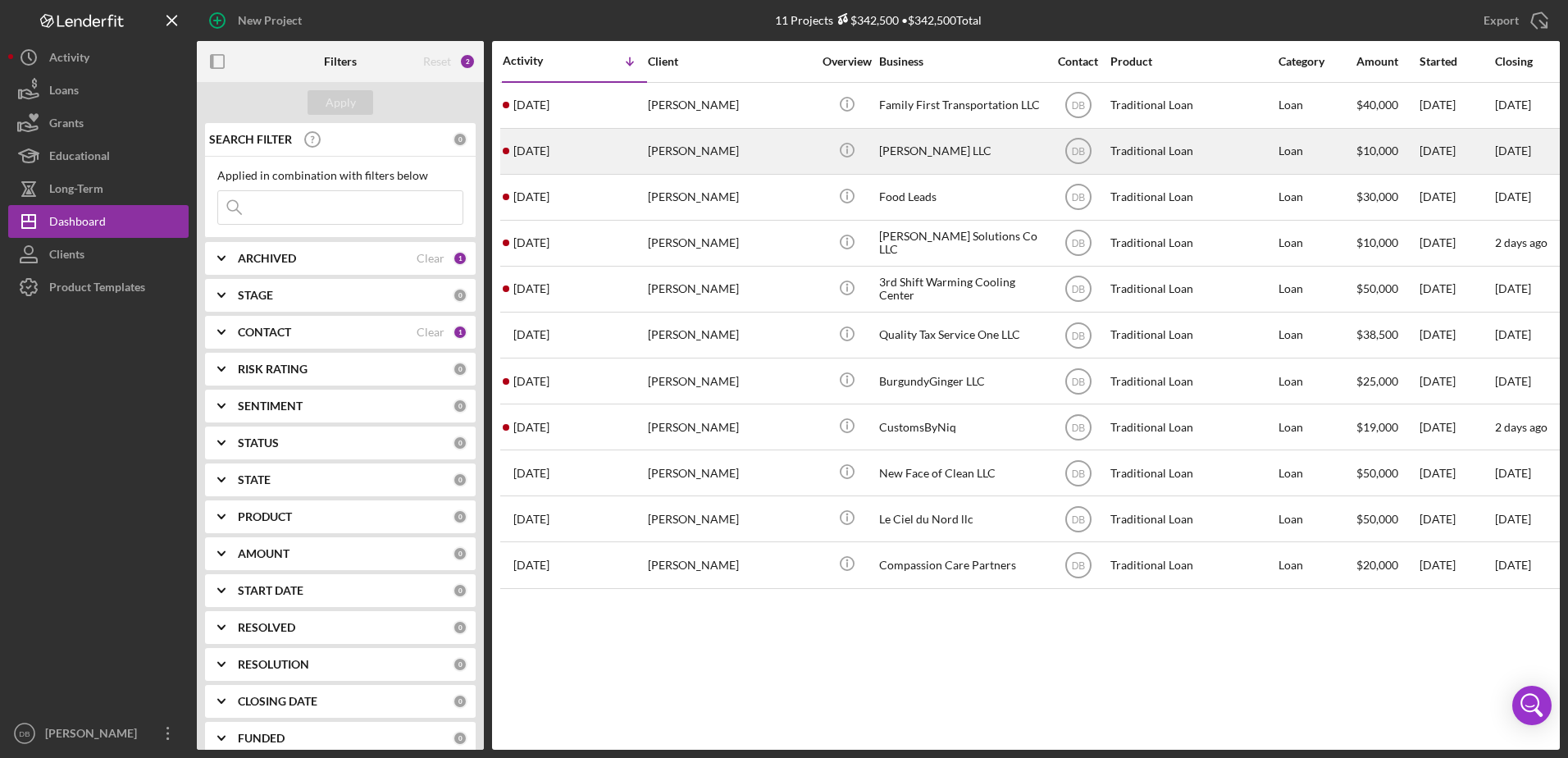
click at [573, 149] on div "[DATE] [PERSON_NAME]" at bounding box center [574, 151] width 144 height 43
